Goal: Complete application form

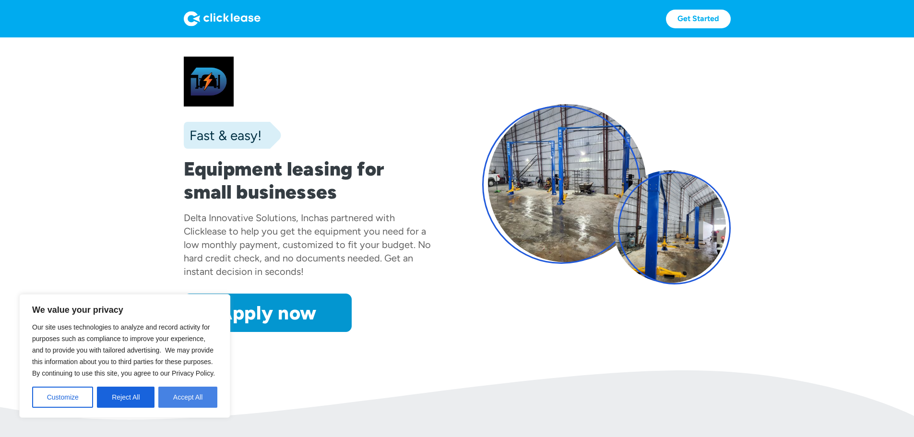
click at [195, 402] on button "Accept All" at bounding box center [187, 397] width 59 height 21
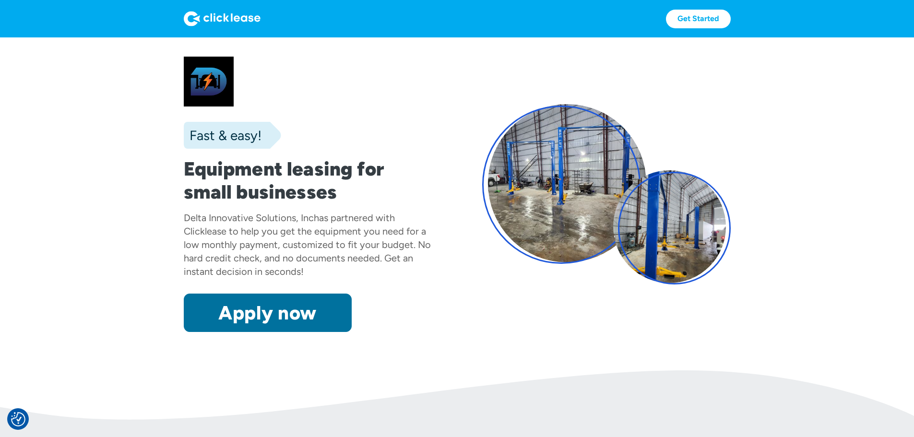
click at [225, 332] on link "Apply now" at bounding box center [268, 312] width 168 height 38
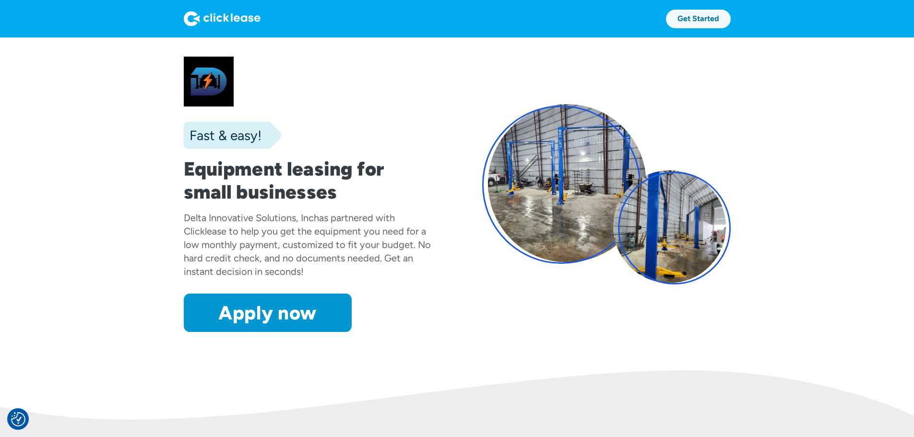
click at [730, 20] on link "Get Started" at bounding box center [698, 19] width 65 height 19
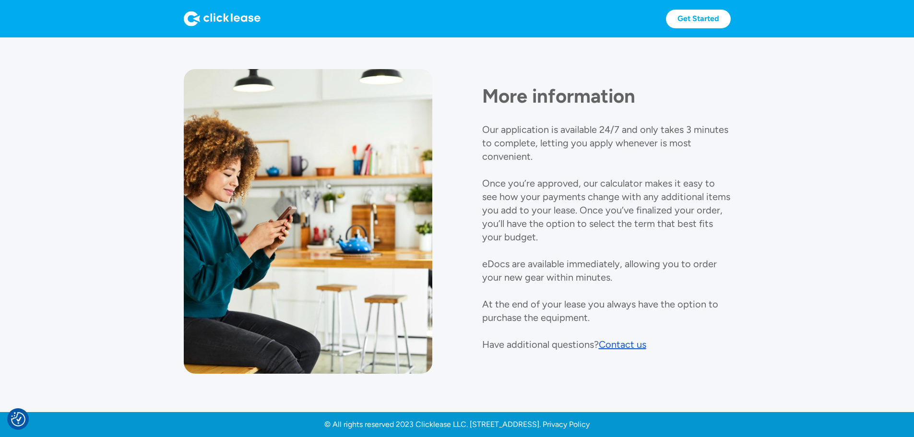
scroll to position [1069, 0]
click at [641, 339] on div "Contact us" at bounding box center [621, 345] width 47 height 12
click at [676, 150] on div "More information Our application is available 24/7 and only takes 3 minutes to …" at bounding box center [606, 210] width 248 height 282
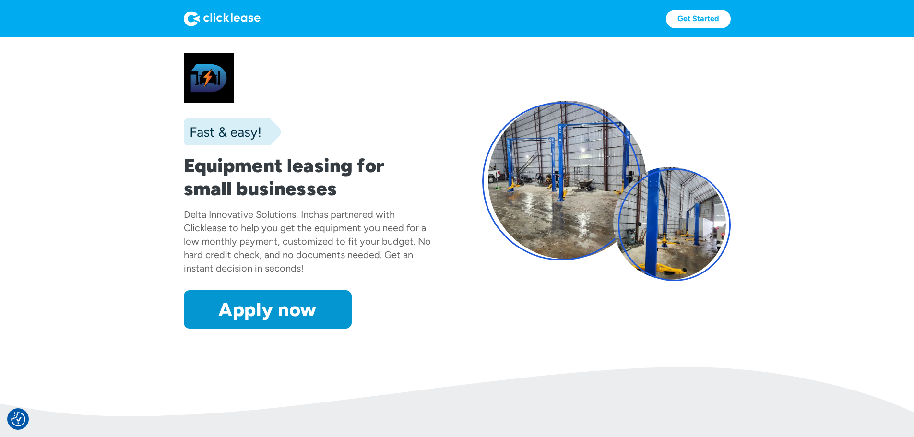
scroll to position [0, 0]
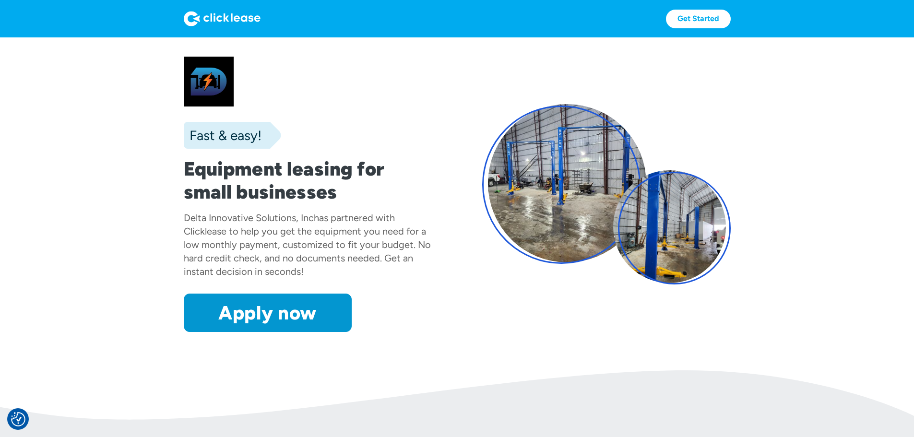
click at [184, 18] on img at bounding box center [222, 18] width 77 height 15
